Goal: Connect with others: Connect with others

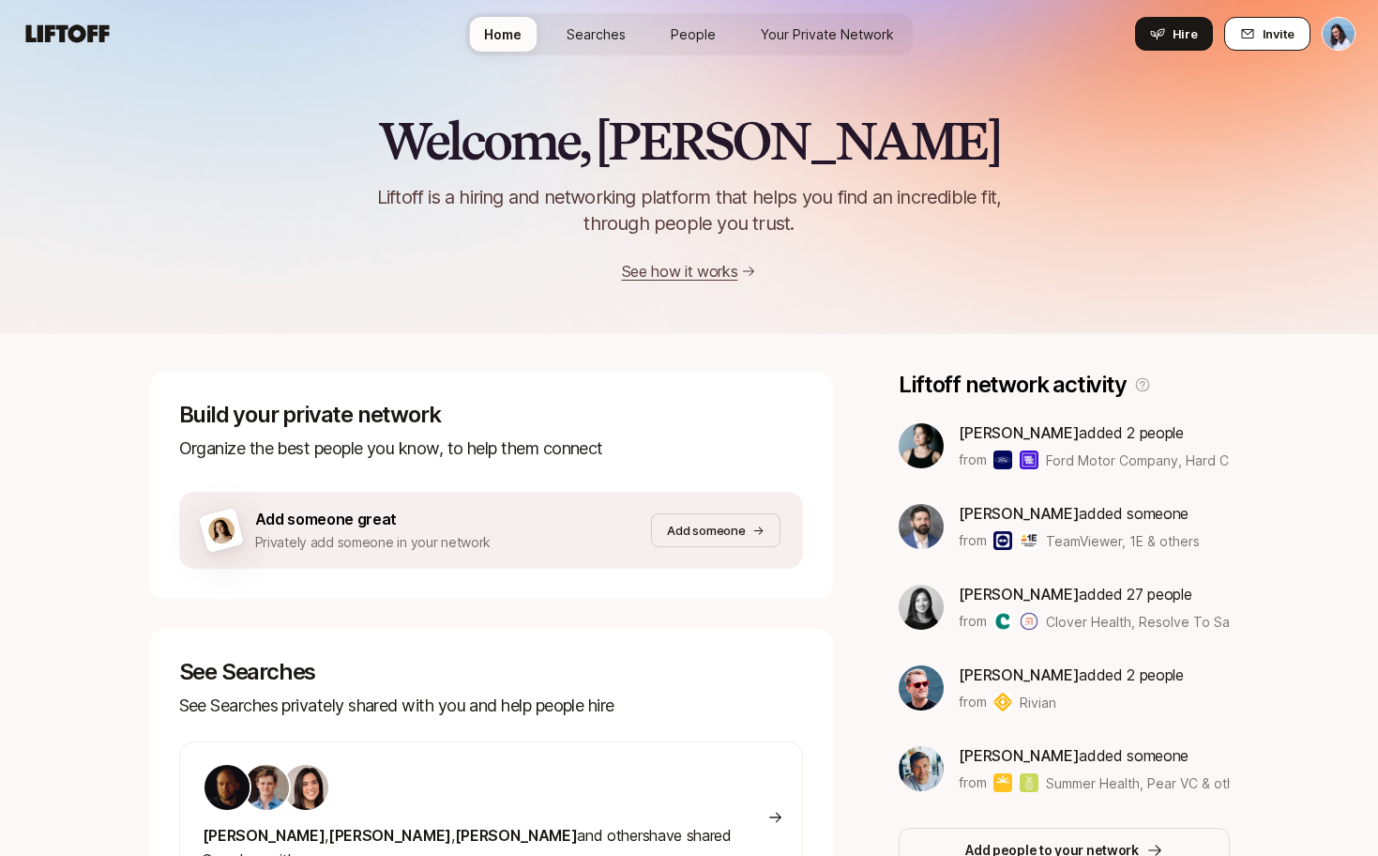
click at [1255, 20] on button "Invite" at bounding box center [1267, 34] width 86 height 34
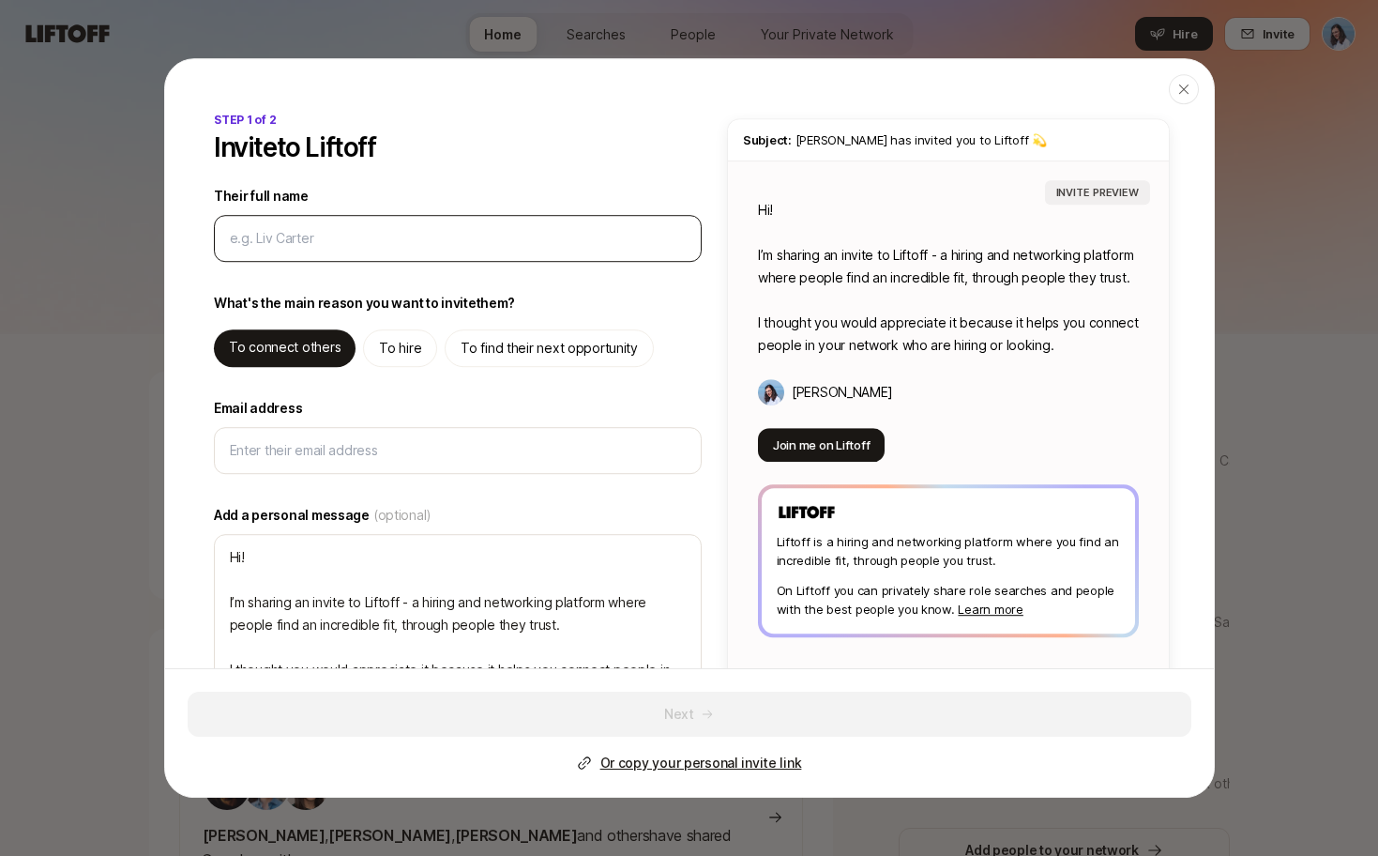
type textarea "x"
click at [343, 250] on div at bounding box center [458, 238] width 488 height 47
click at [339, 244] on input "Their full name" at bounding box center [458, 238] width 456 height 23
paste input "[EMAIL_ADDRESS][DOMAIN_NAME]"
type input "[EMAIL_ADDRESS][DOMAIN_NAME]"
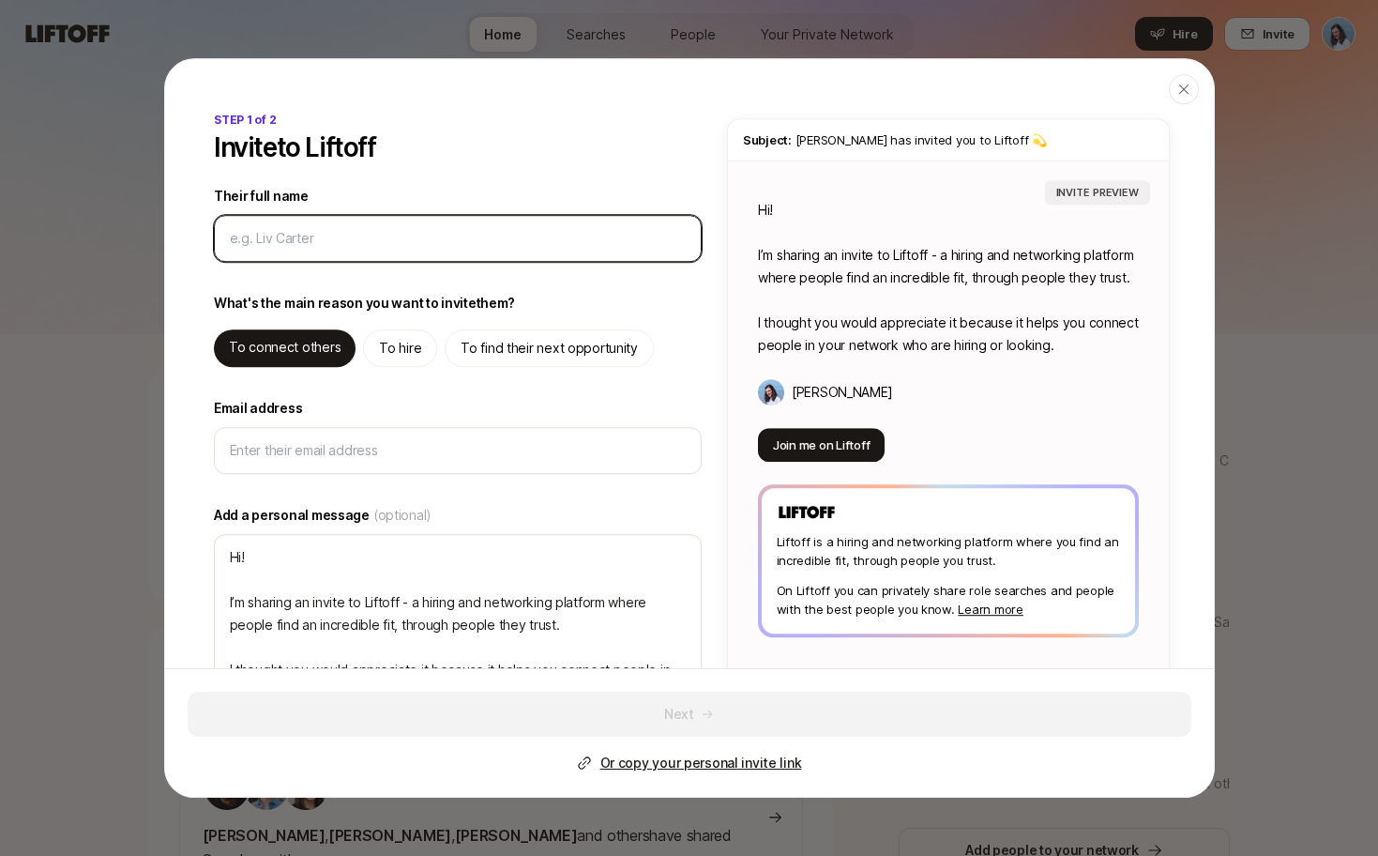
type textarea "x"
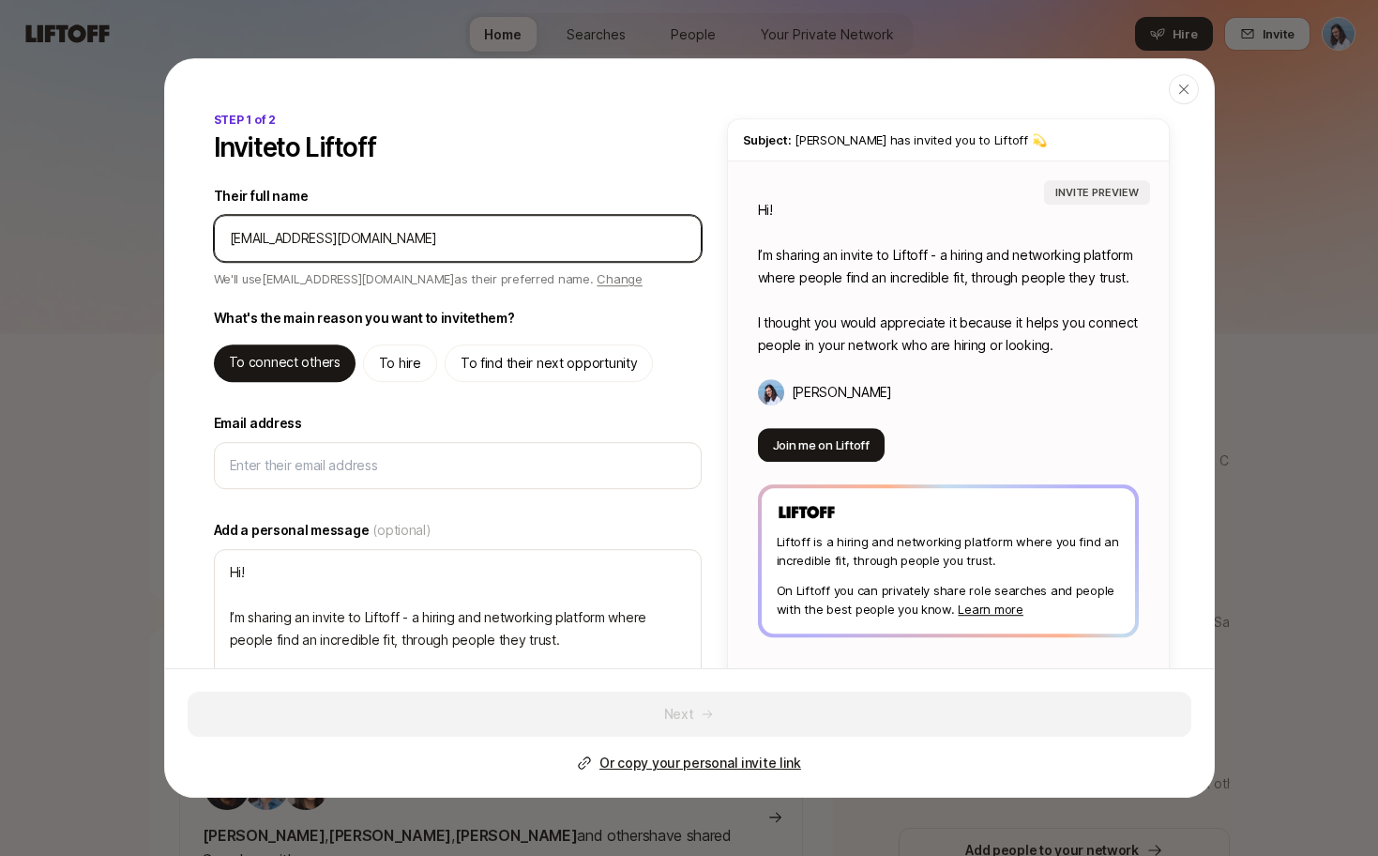
click at [388, 229] on input "Their full name" at bounding box center [458, 238] width 456 height 23
drag, startPoint x: 432, startPoint y: 238, endPoint x: 177, endPoint y: 237, distance: 254.2
click at [177, 237] on div "STEP 1 of 2 Invite to Liftoff Their full name We'll use [EMAIL_ADDRESS][DOMAIN_…" at bounding box center [689, 421] width 1049 height 619
type input "L"
type textarea "x"
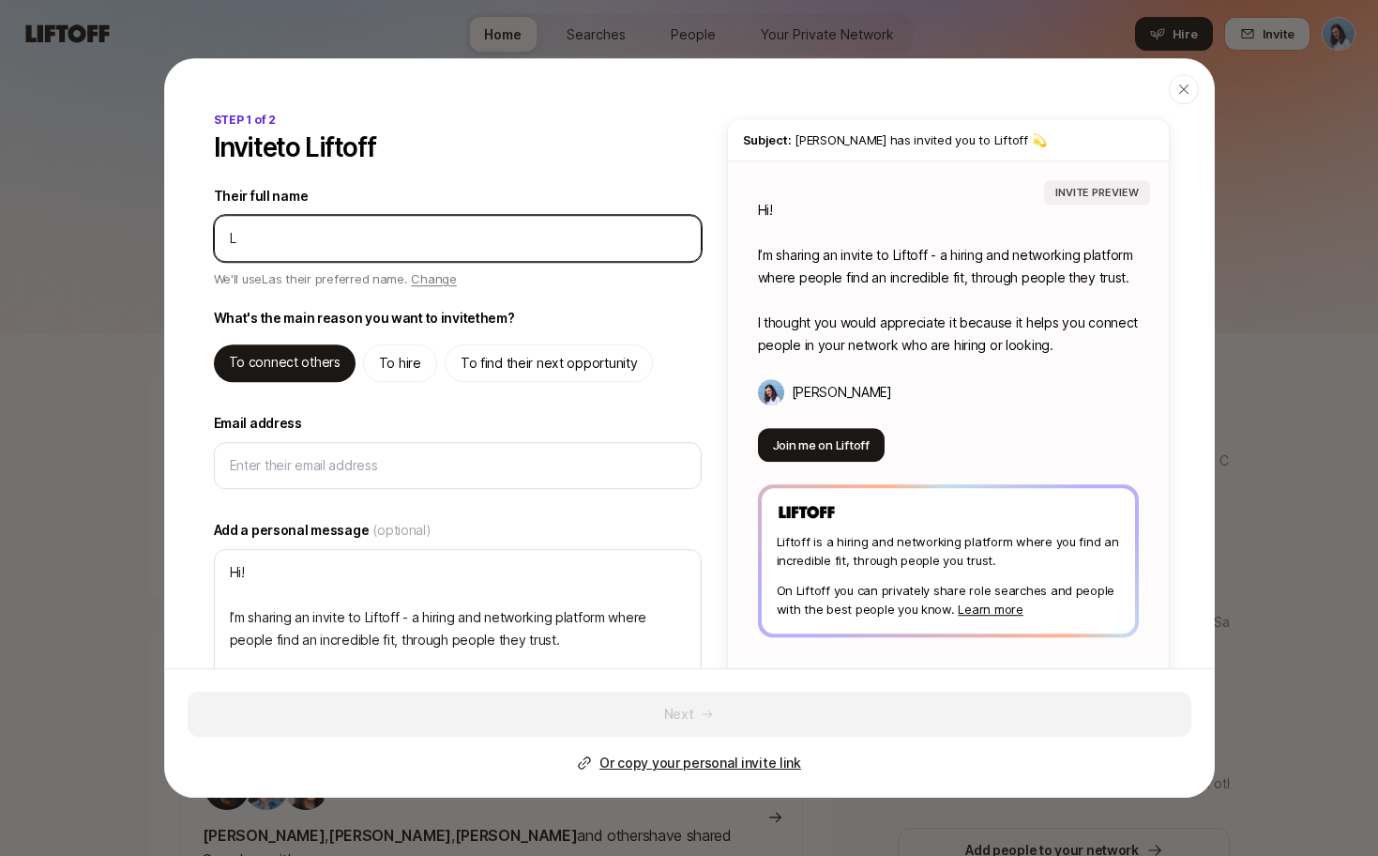
type input "Lu"
type textarea "x"
type input "Lui"
type textarea "x"
type input "[PERSON_NAME]"
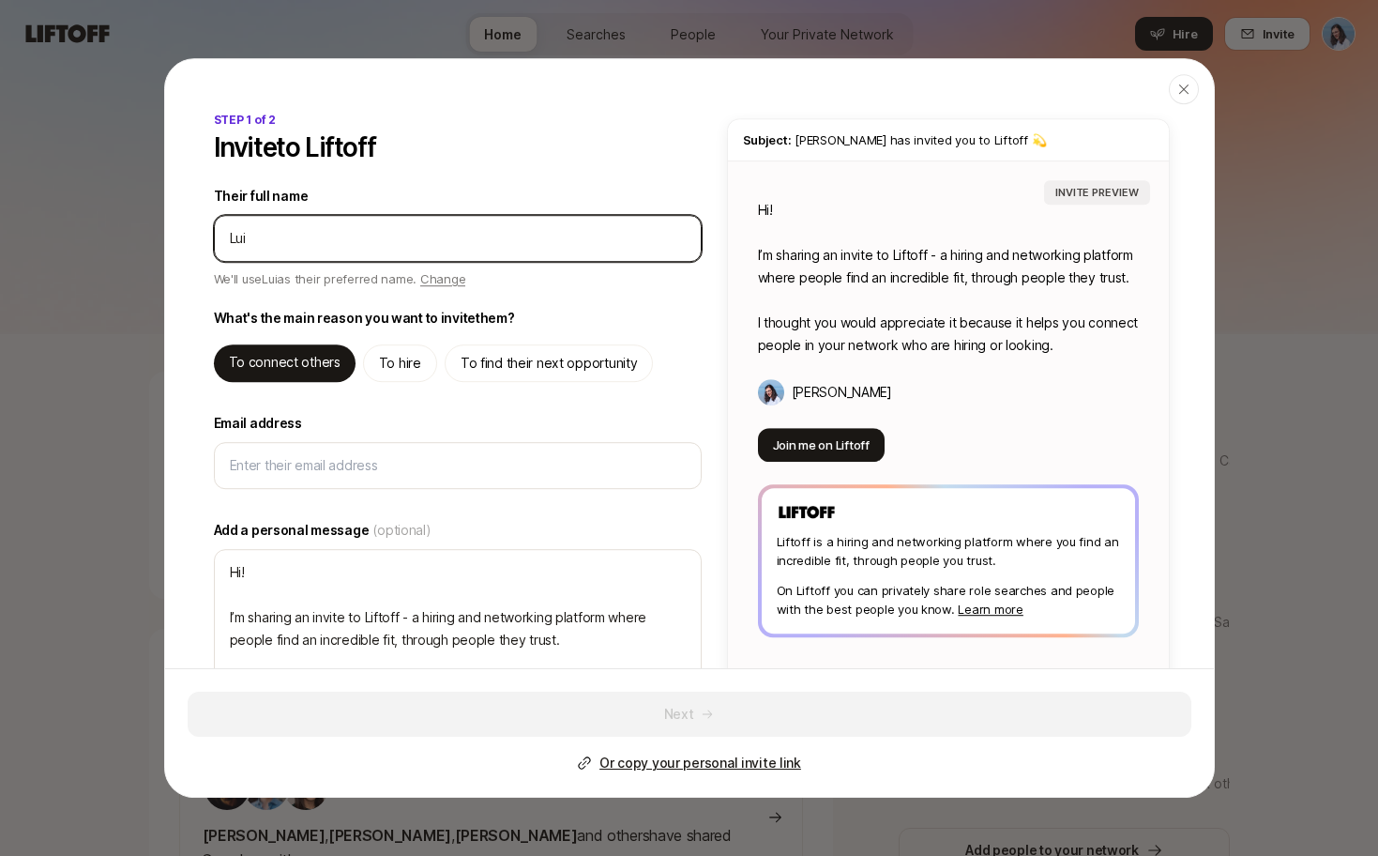
type textarea "x"
type input "[PERSON_NAME]"
type textarea "x"
type input "[PERSON_NAME]"
type textarea "x"
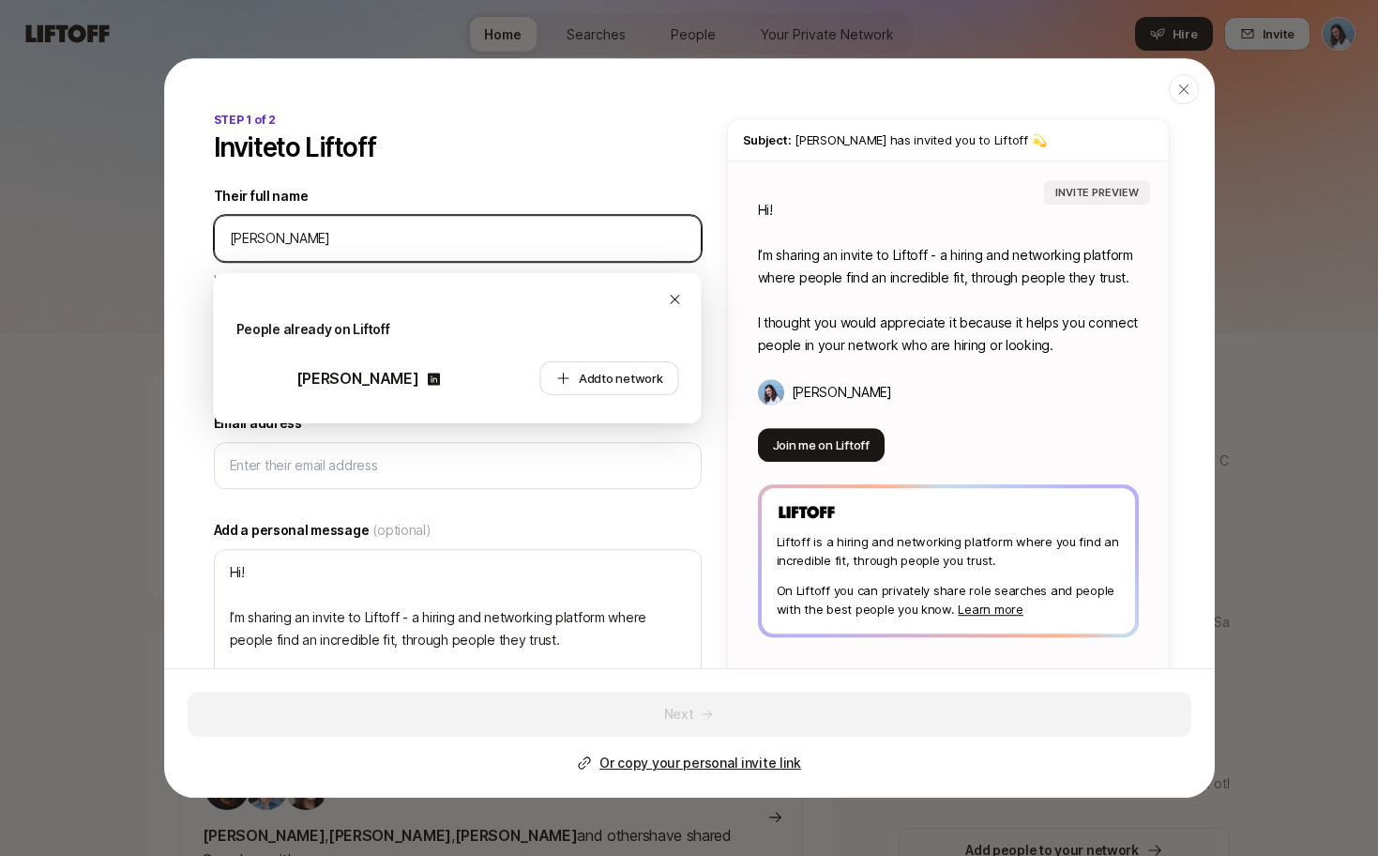
type input "[PERSON_NAME]"
type textarea "x"
type input "[PERSON_NAME]"
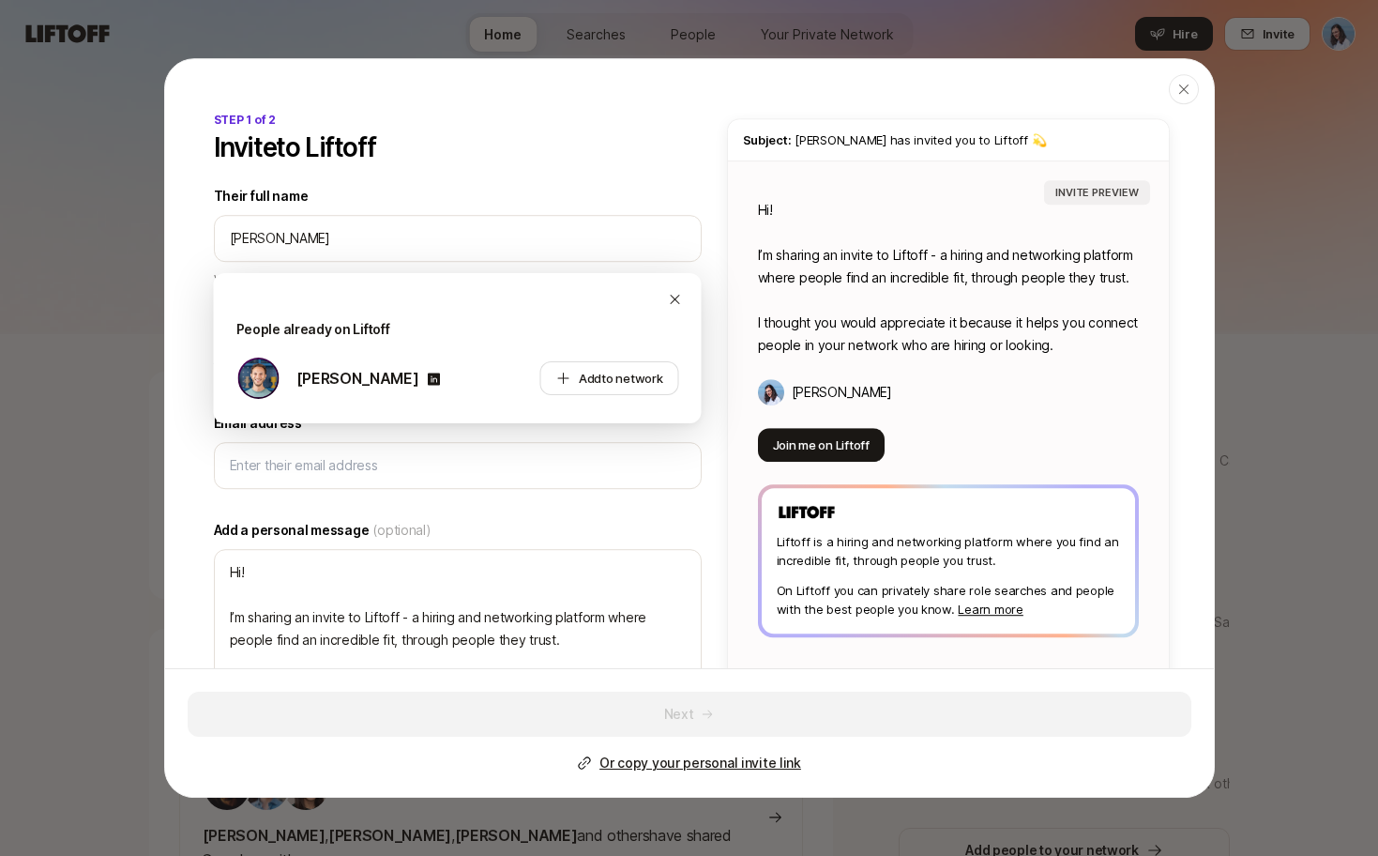
type textarea "Hi [PERSON_NAME]! I’m sharing an invite to Liftoff - a hiring and networking pl…"
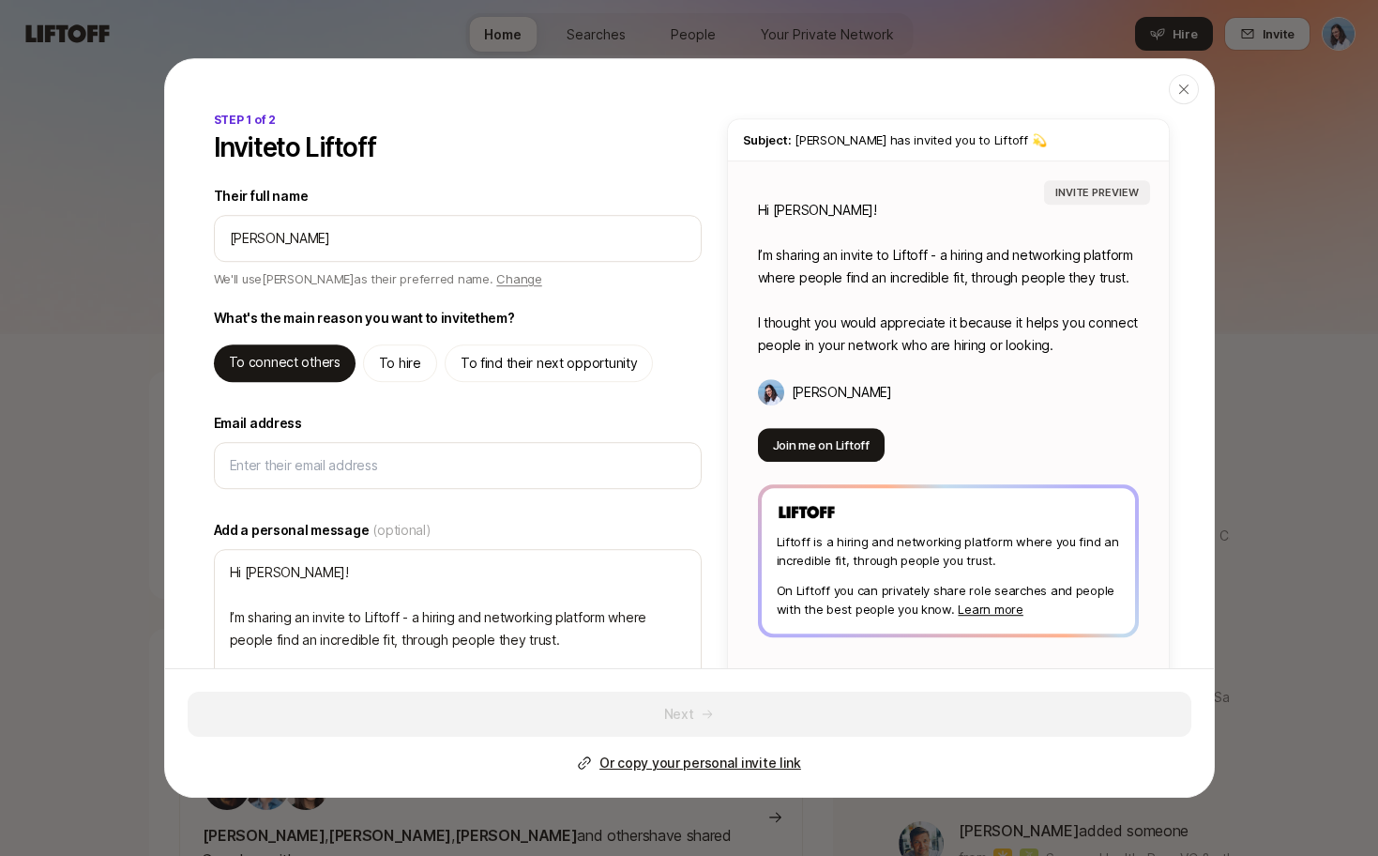
type textarea "x"
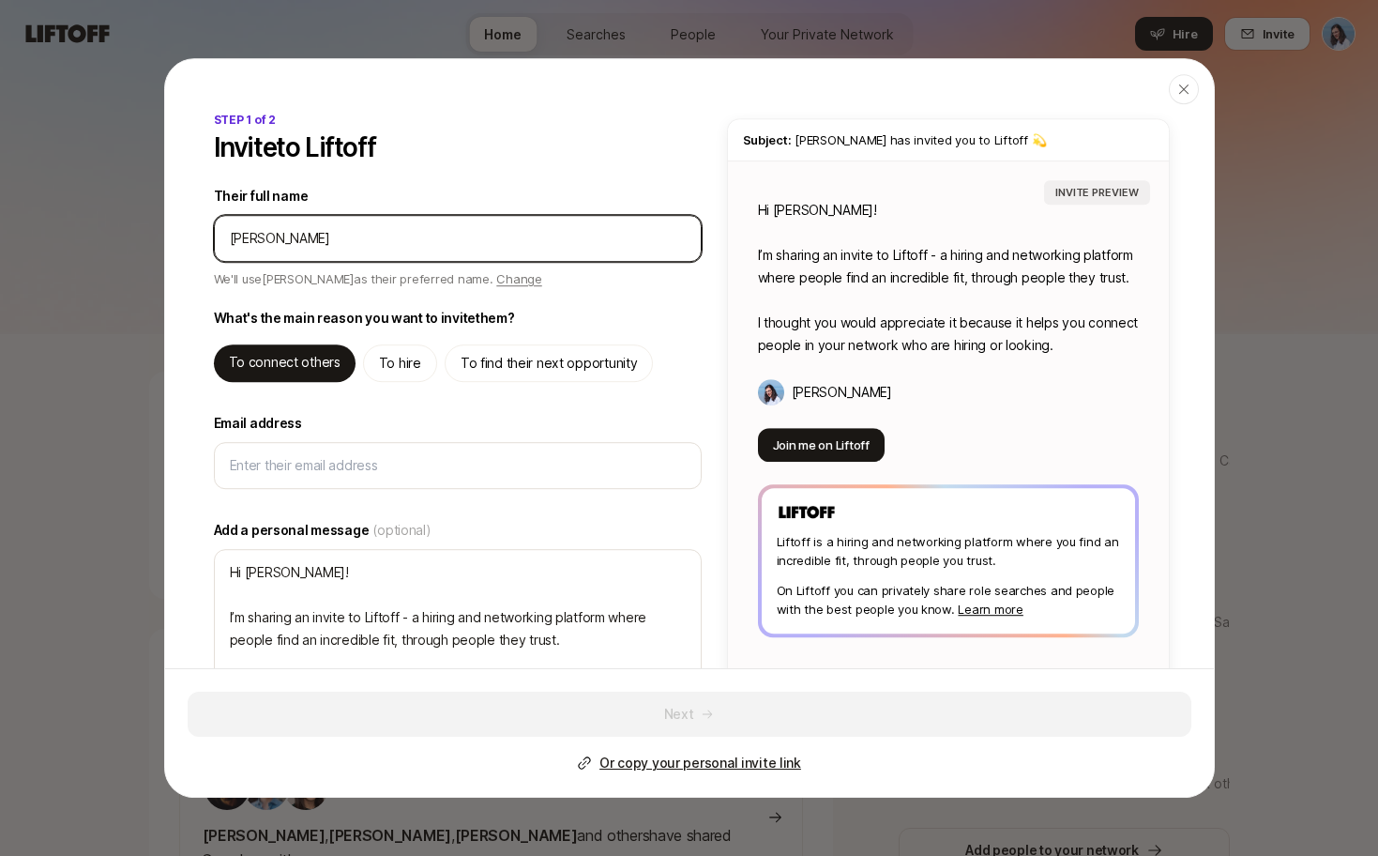
click at [326, 239] on input "Their full name" at bounding box center [458, 238] width 456 height 23
type input "[PERSON_NAME]"
type textarea "x"
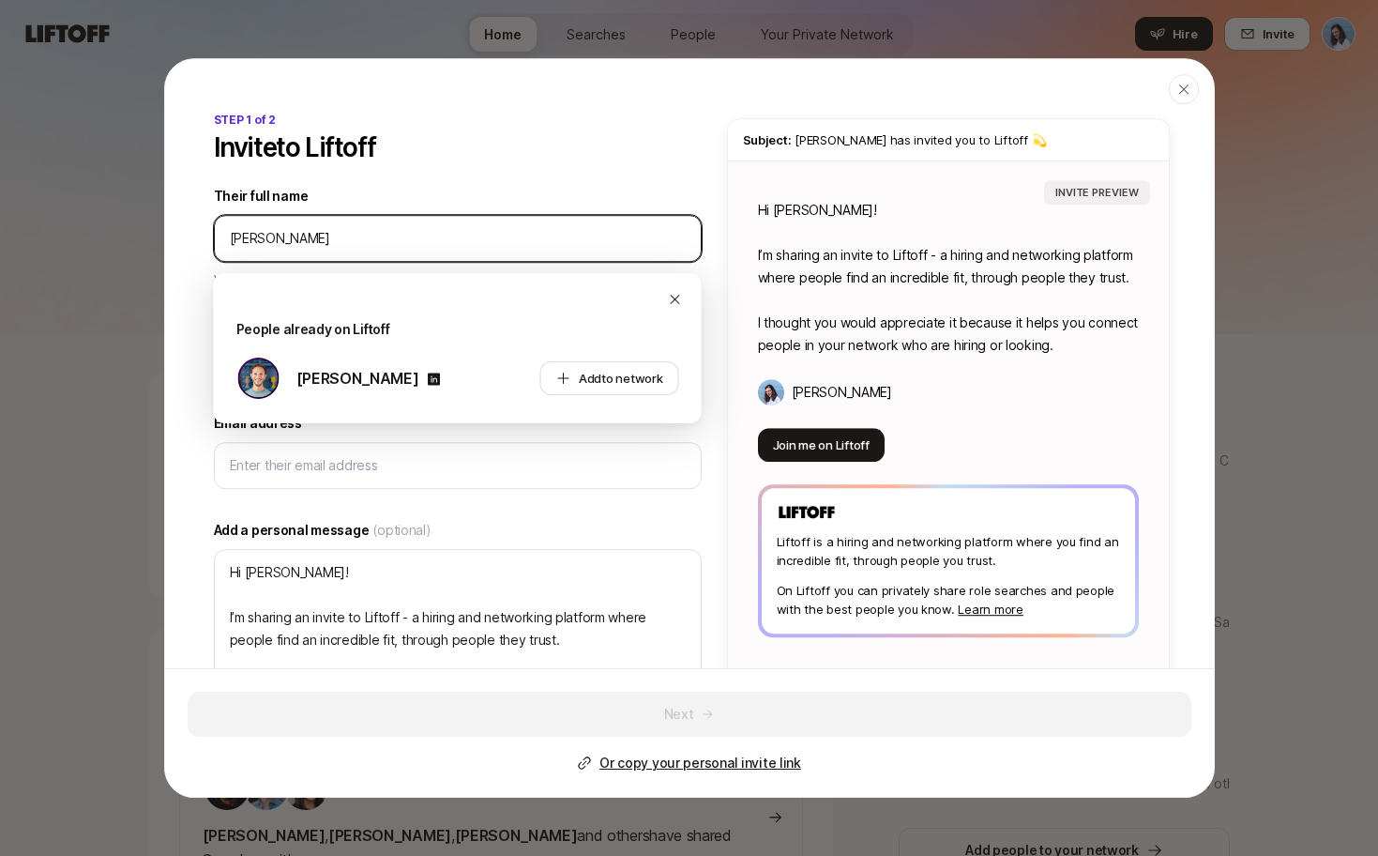
type input "[PERSON_NAME]"
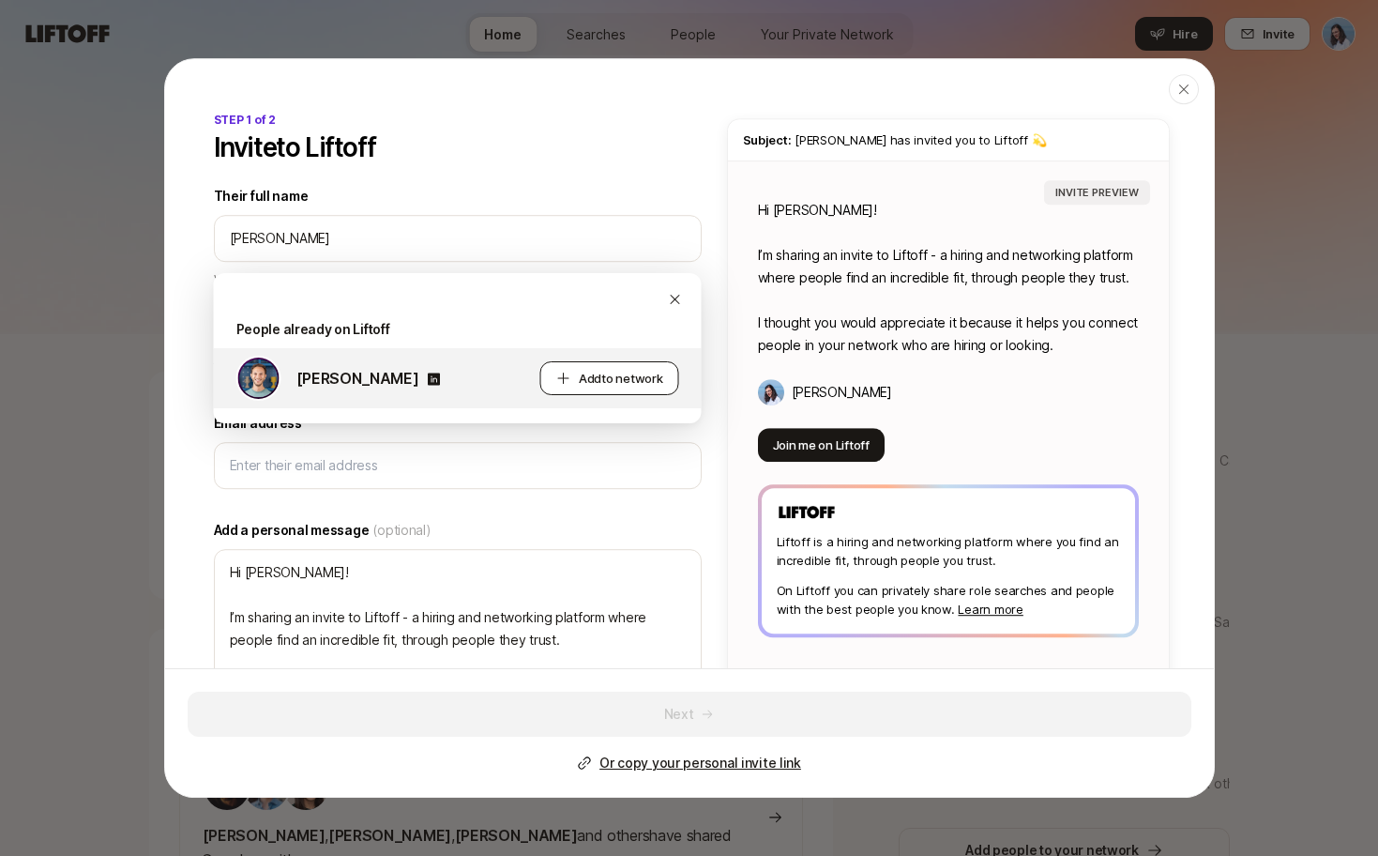
click at [611, 385] on span "Add to network" at bounding box center [621, 378] width 84 height 19
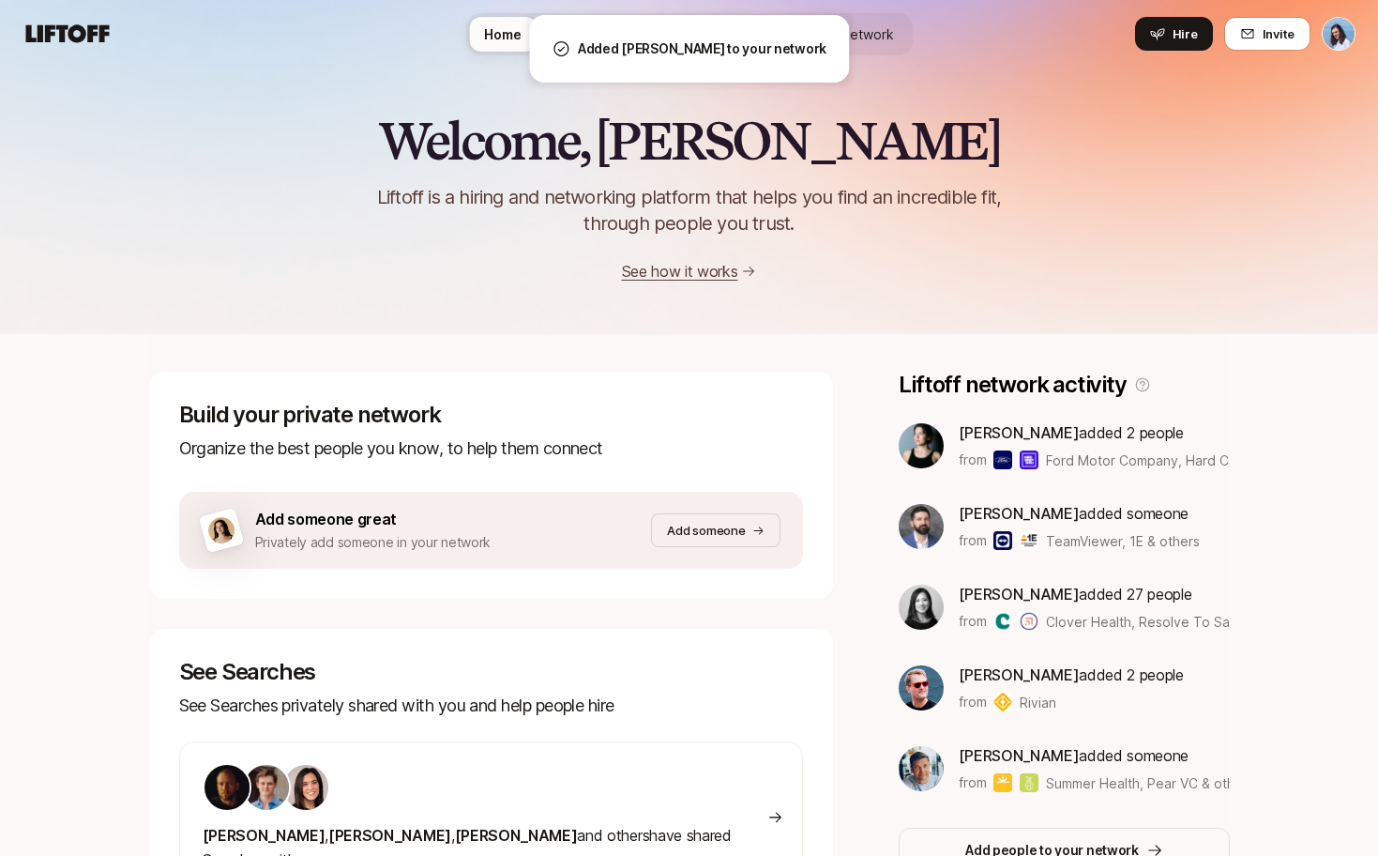
click at [735, 52] on p "Added [PERSON_NAME] to your network" at bounding box center [702, 49] width 249 height 23
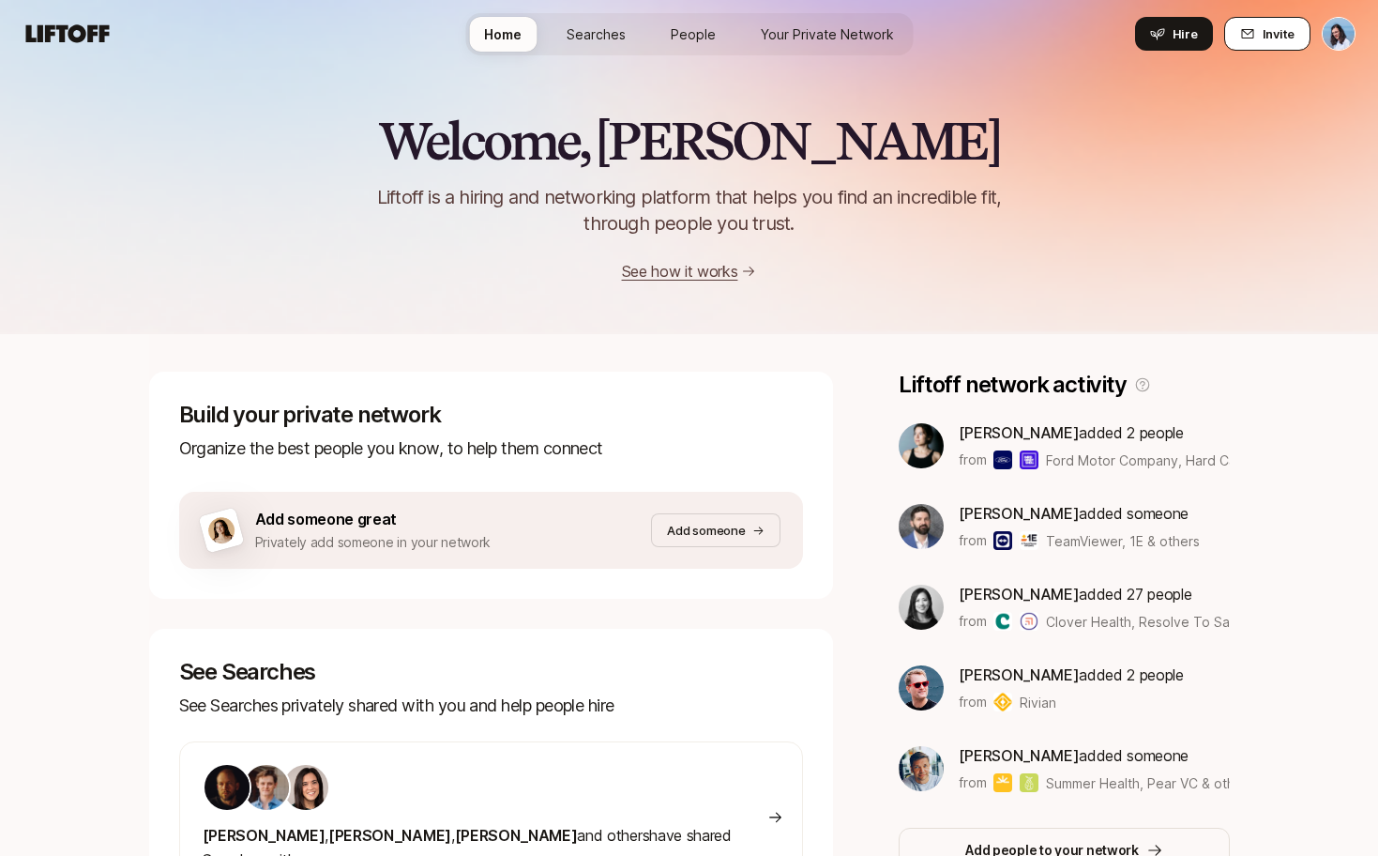
click at [1264, 27] on span "Invite" at bounding box center [1279, 33] width 32 height 19
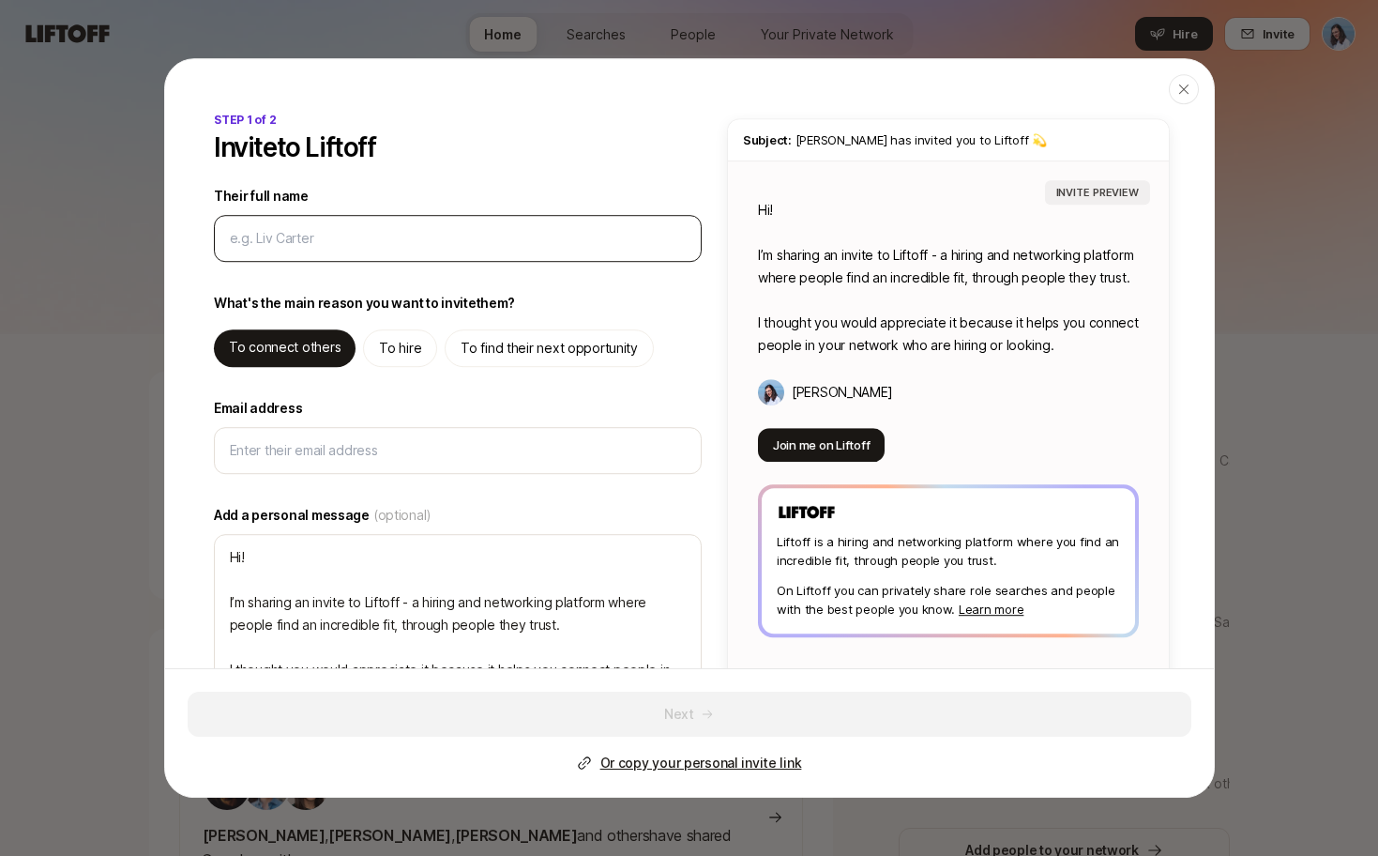
click at [293, 237] on input "Their full name" at bounding box center [458, 238] width 456 height 23
type textarea "x"
type input "l"
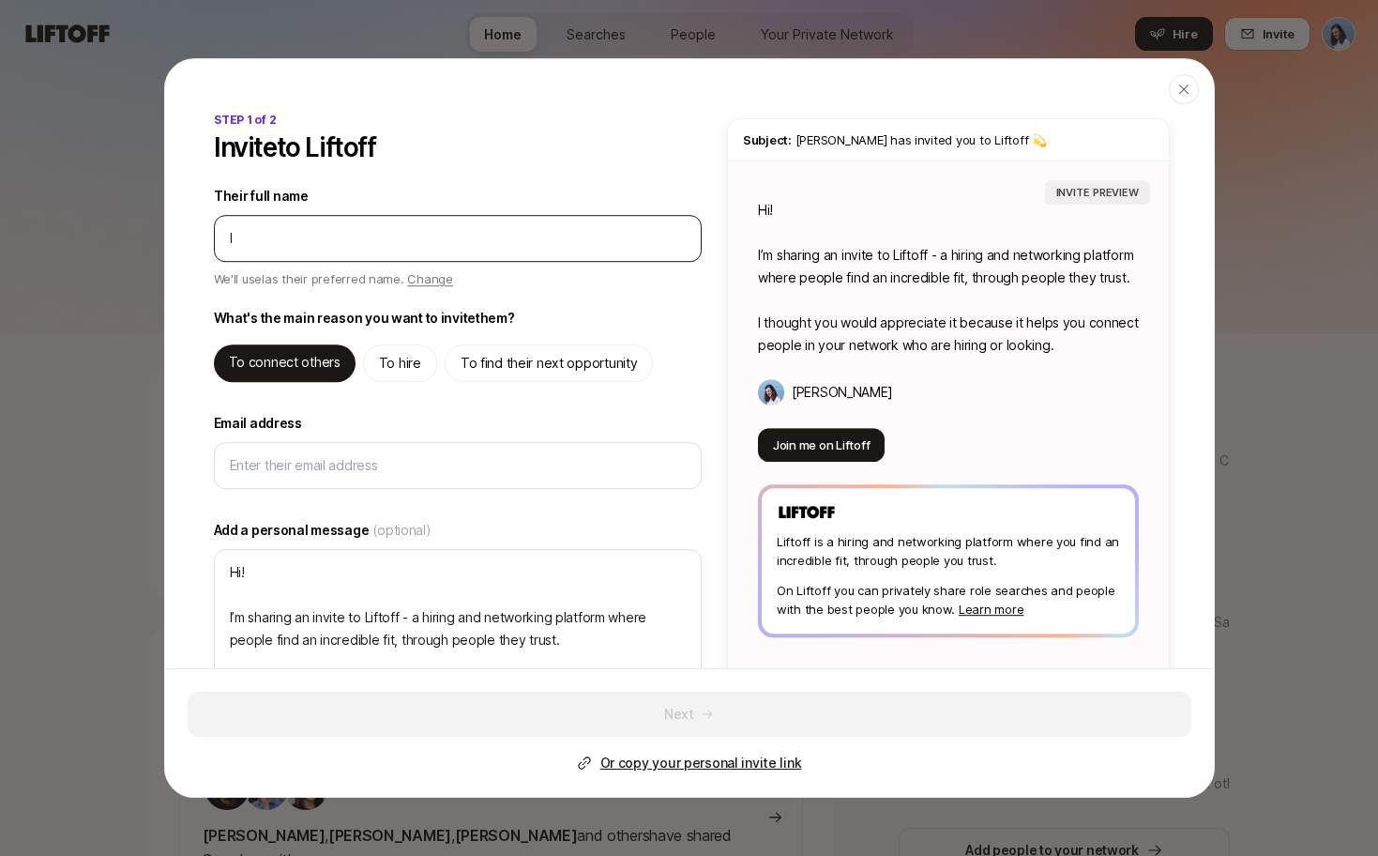
type textarea "x"
type input "lu"
type textarea "x"
type input "lui"
type textarea "x"
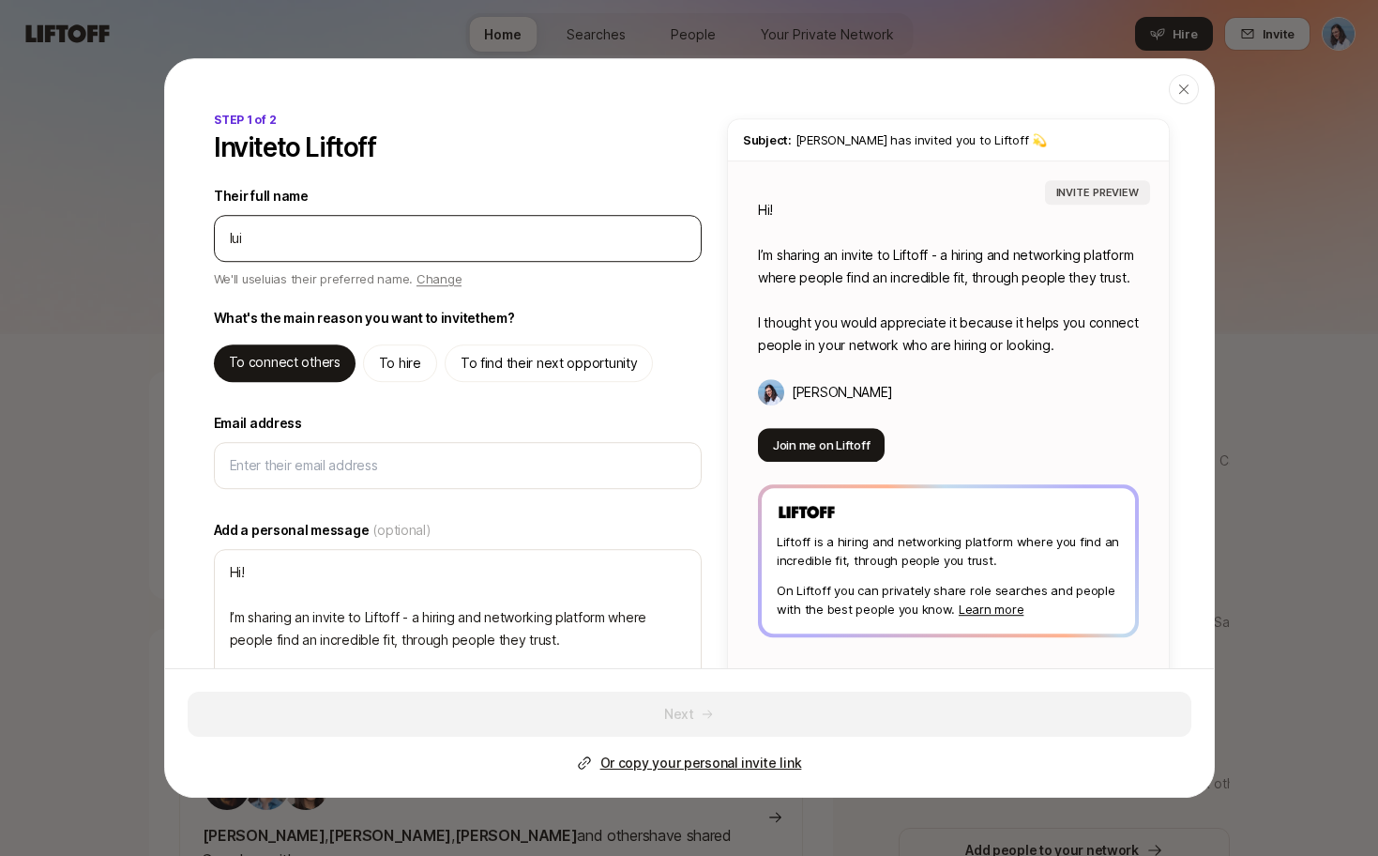
type input "[PERSON_NAME]"
type textarea "x"
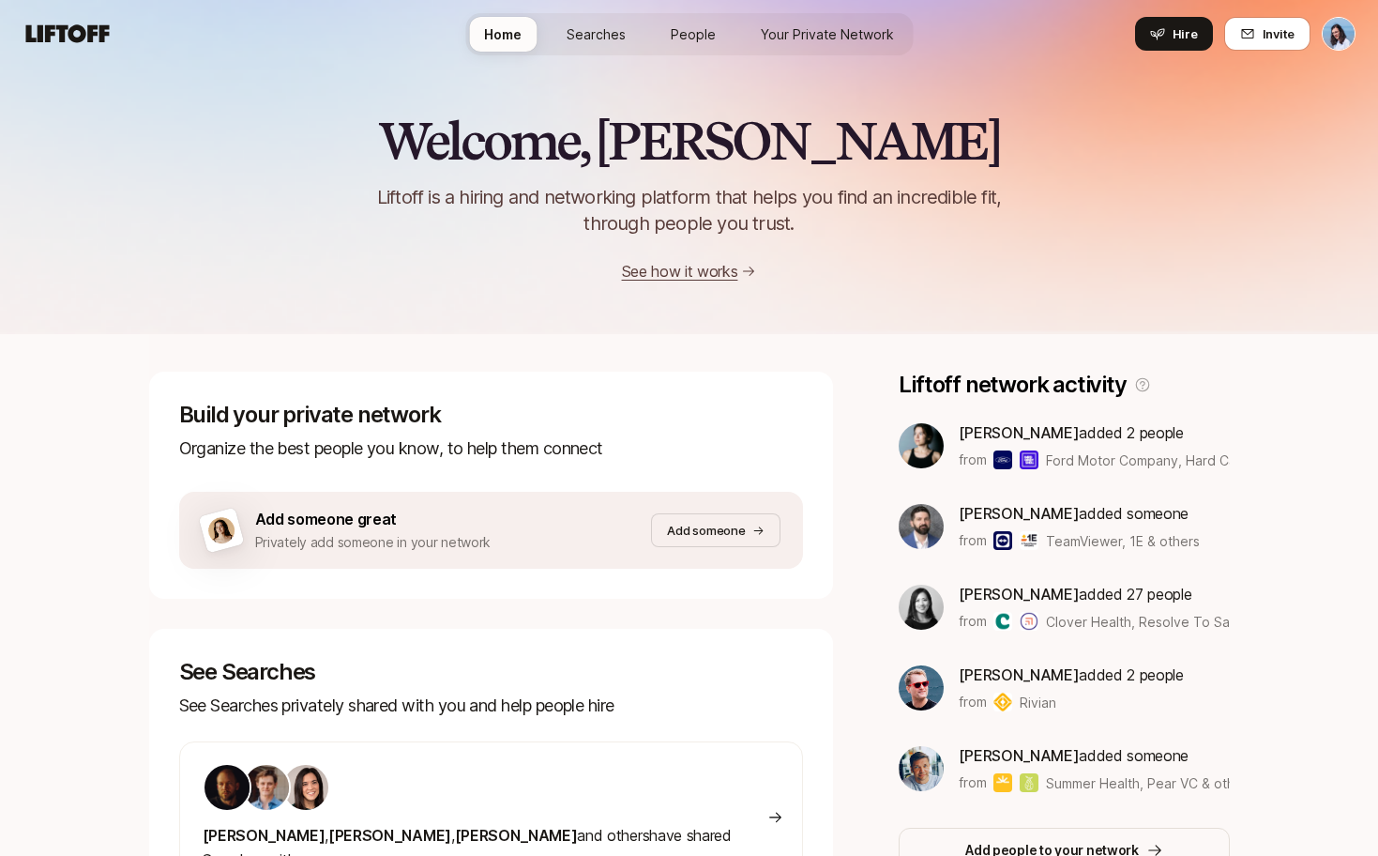
click at [117, 316] on div "Welcome, [PERSON_NAME] is a hiring and networking platform that helps you find …" at bounding box center [689, 166] width 1378 height 336
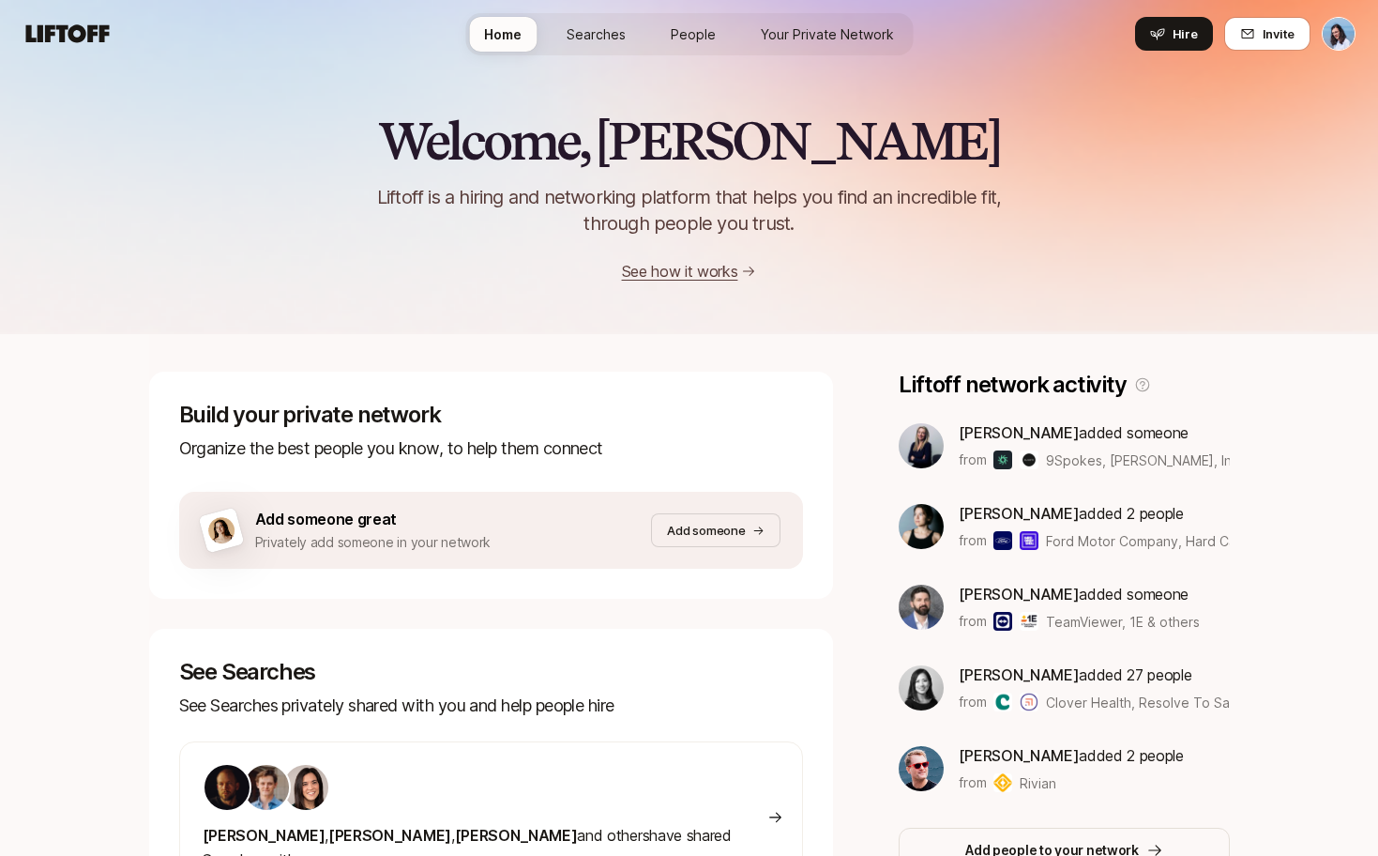
click at [796, 37] on span "Your Private Network" at bounding box center [827, 34] width 133 height 20
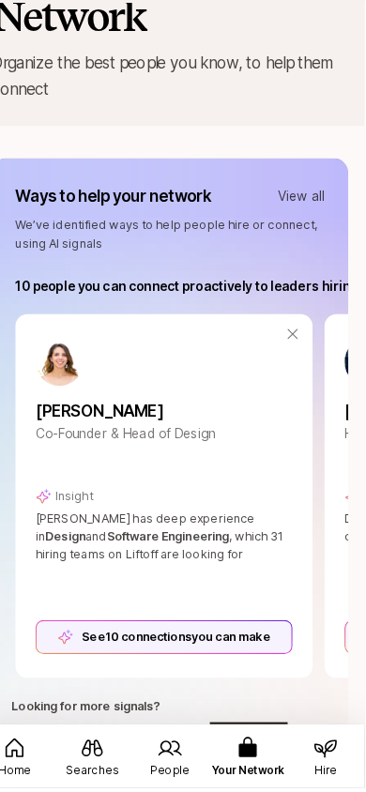
scroll to position [71, 0]
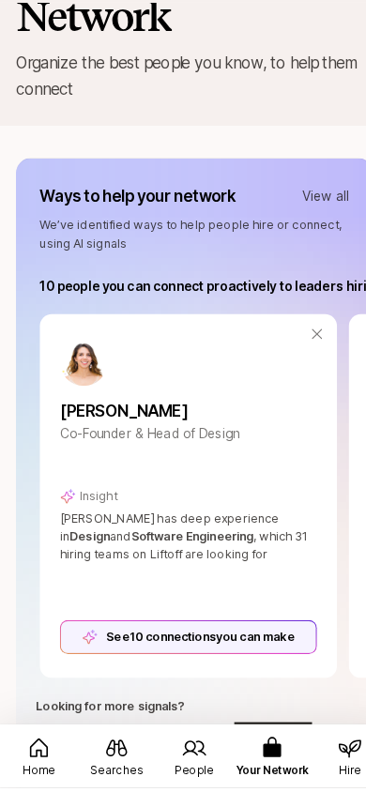
click at [307, 235] on p "View all" at bounding box center [306, 234] width 44 height 19
